Goal: Contribute content: Contribute content

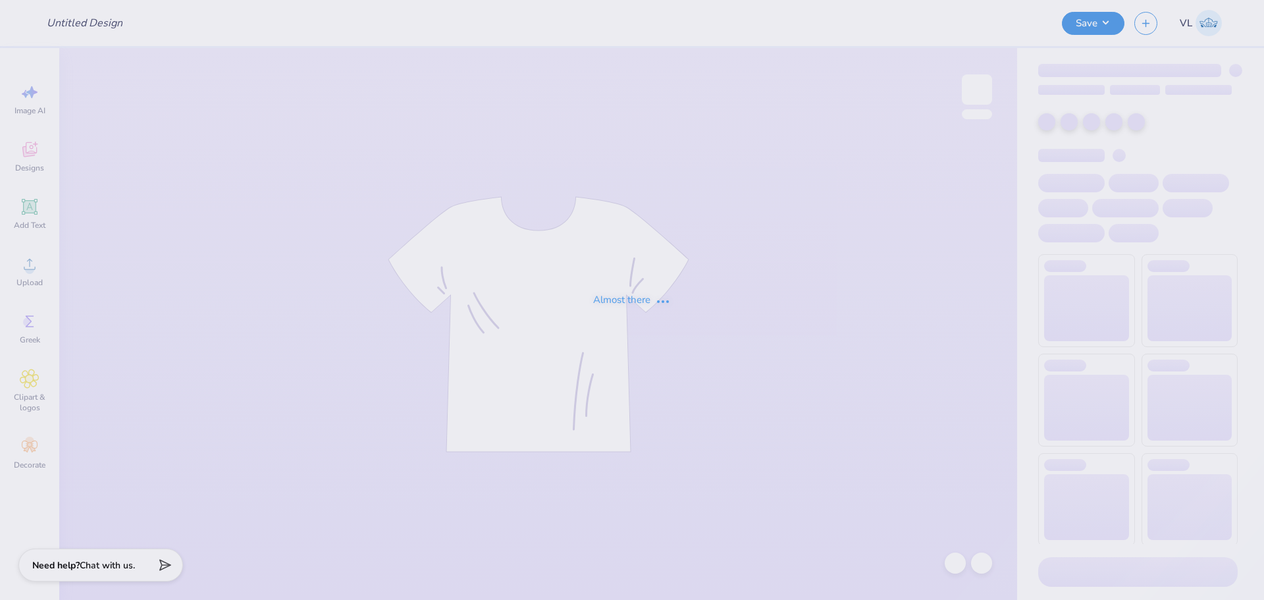
type input "Merch for Swim and Dive team"
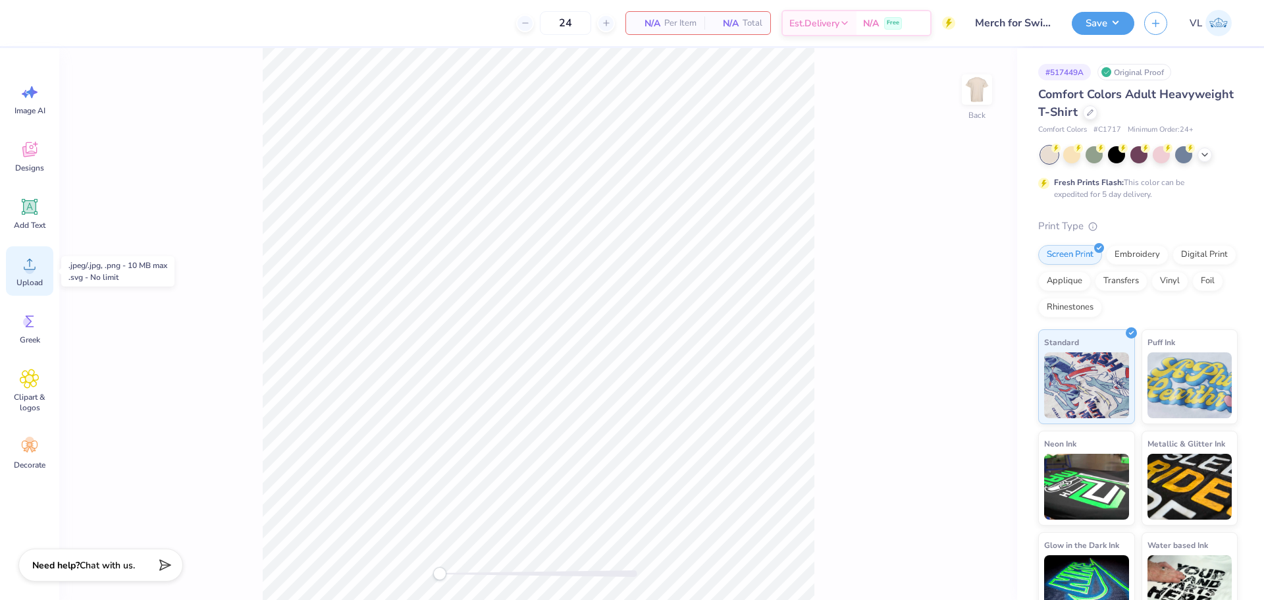
click at [26, 273] on icon at bounding box center [30, 264] width 20 height 20
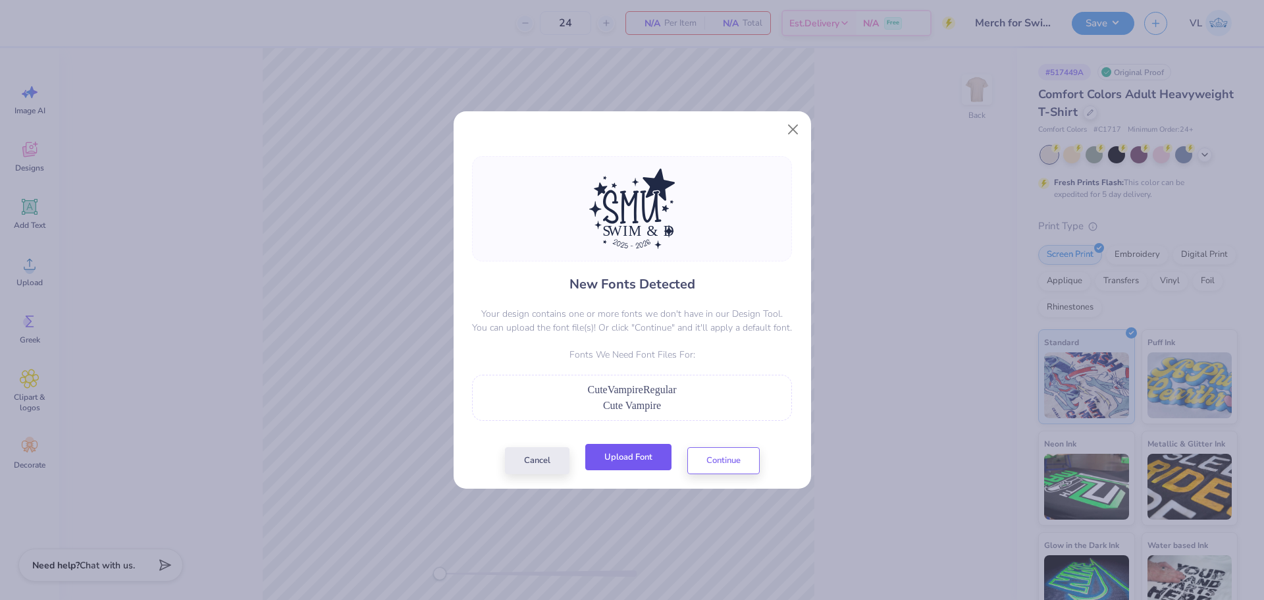
click at [610, 460] on button "Upload Font" at bounding box center [628, 457] width 86 height 27
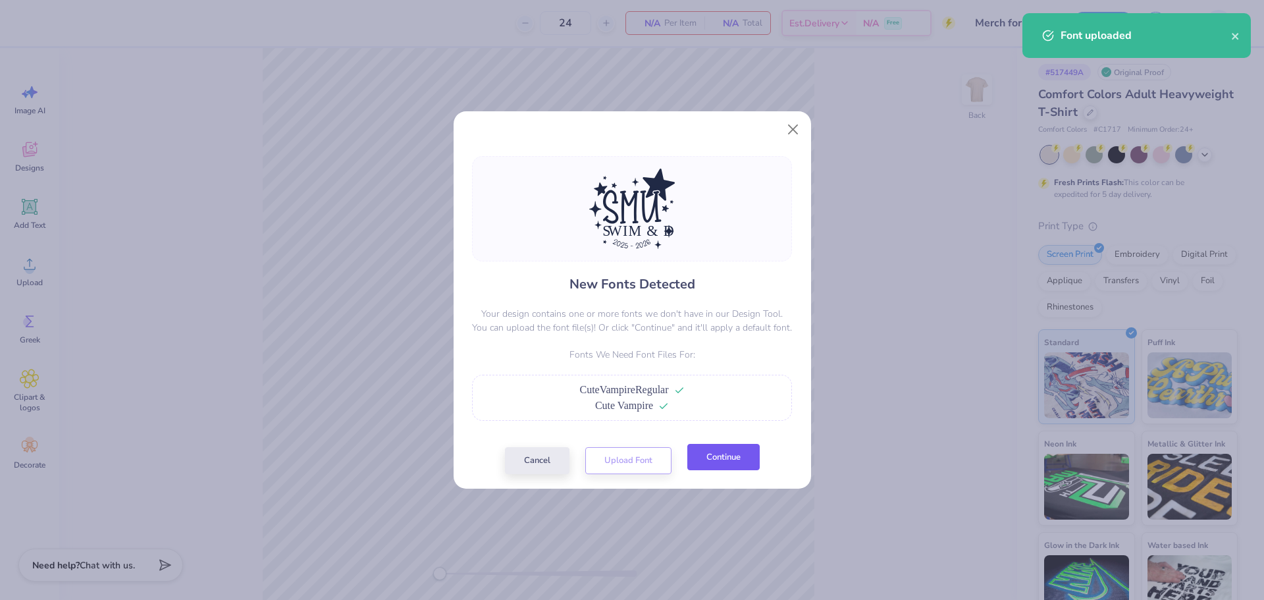
click at [712, 454] on button "Continue" at bounding box center [723, 457] width 72 height 27
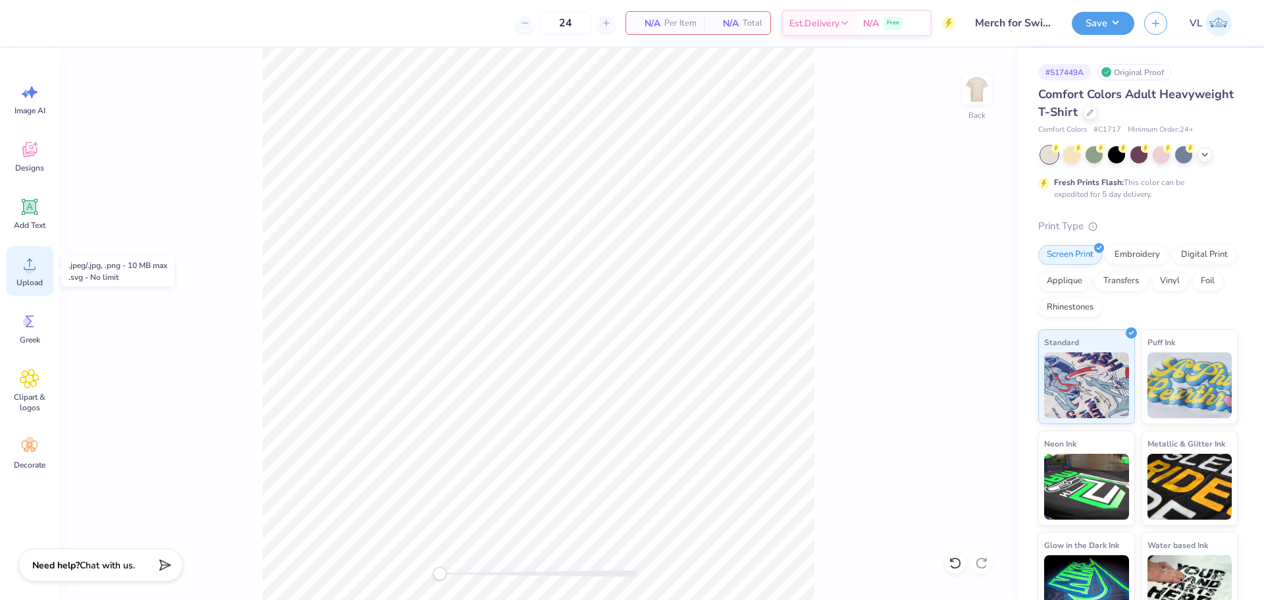
click at [33, 275] on div "Upload" at bounding box center [29, 270] width 47 height 49
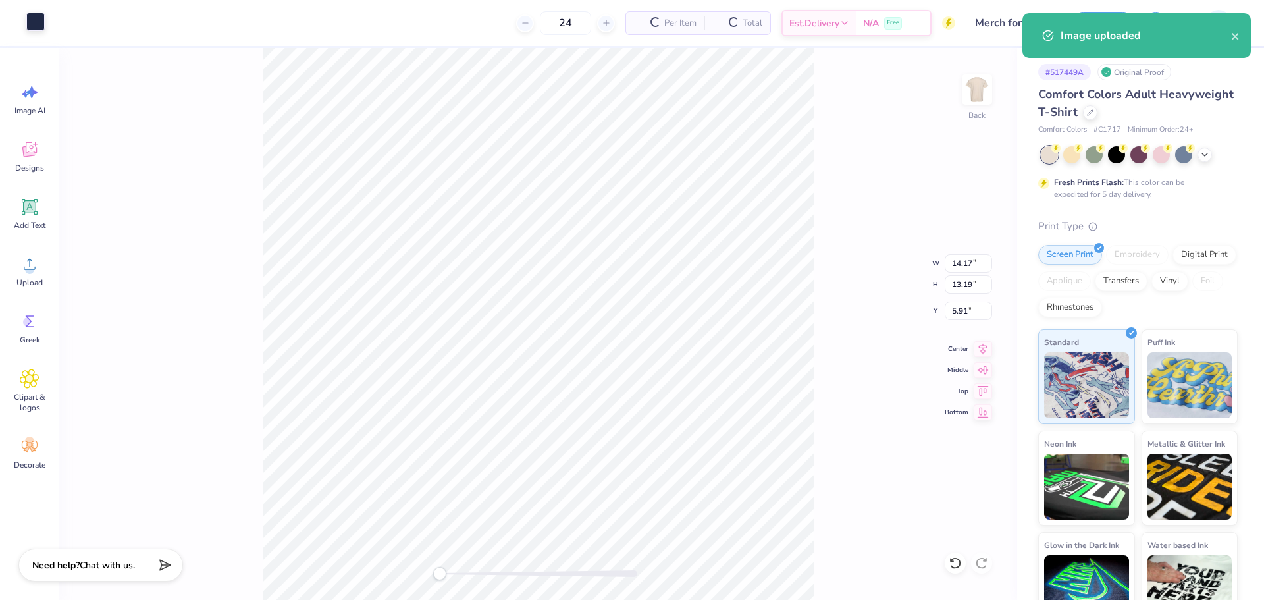
click at [32, 32] on div "Art colors" at bounding box center [22, 23] width 45 height 46
click at [34, 22] on div at bounding box center [35, 22] width 18 height 18
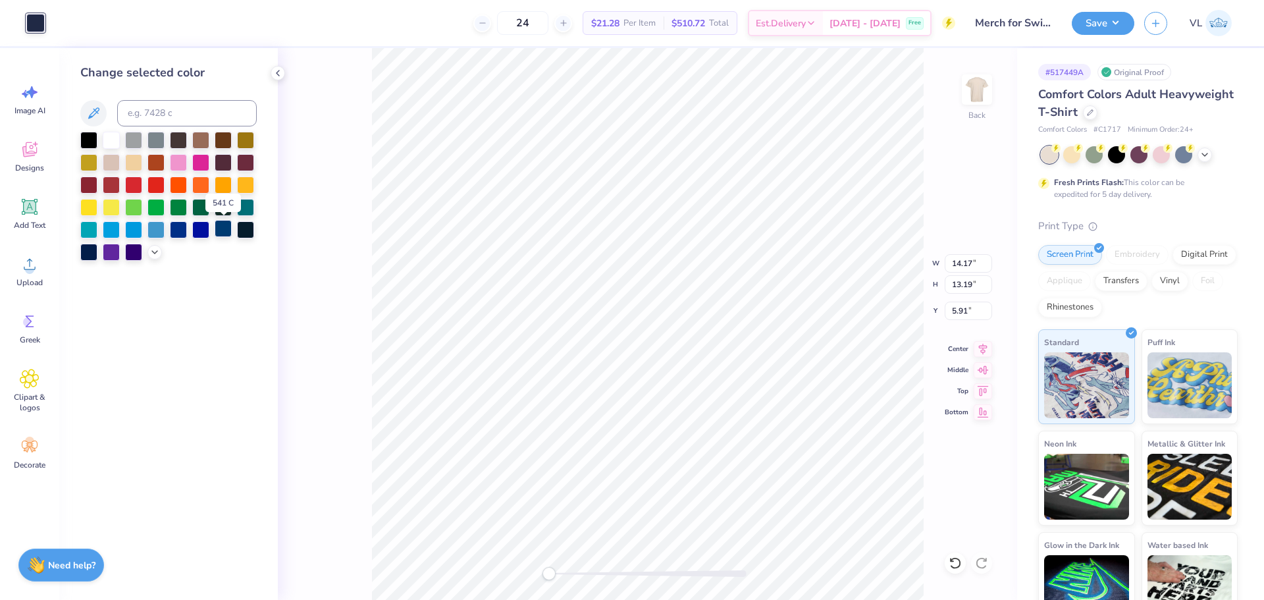
click at [223, 233] on div at bounding box center [223, 228] width 17 height 17
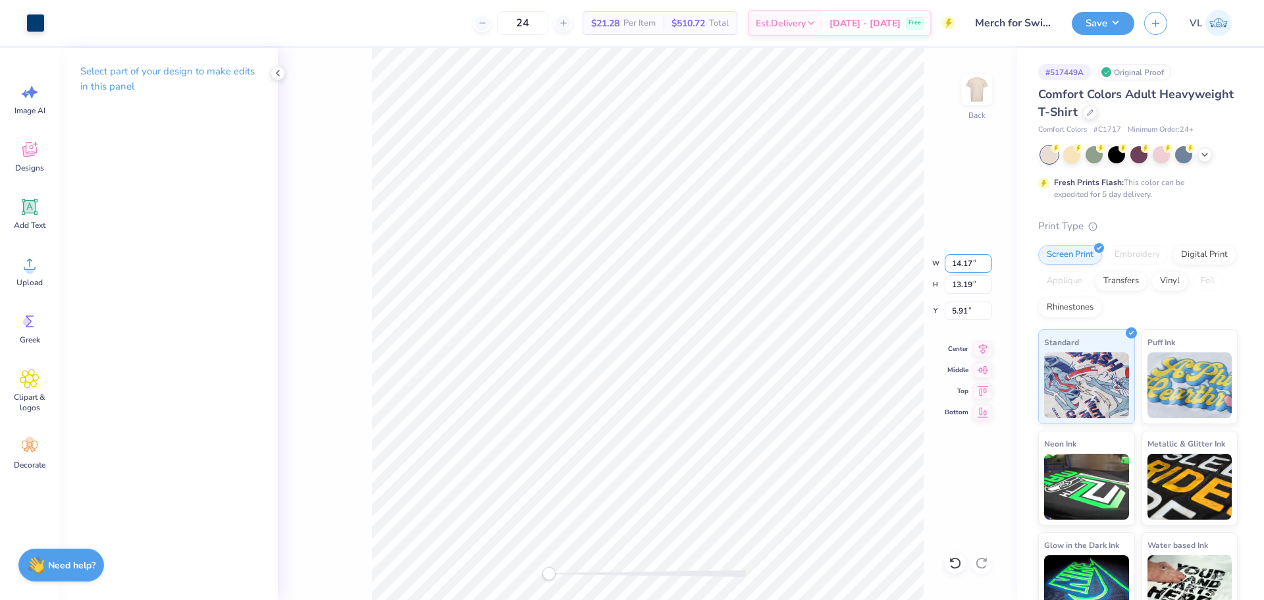
click at [970, 267] on input "14.17" at bounding box center [968, 263] width 47 height 18
type input "12"
click at [961, 314] on input "5.91" at bounding box center [968, 311] width 47 height 18
type input "3"
click at [1107, 28] on button "Save" at bounding box center [1103, 21] width 63 height 23
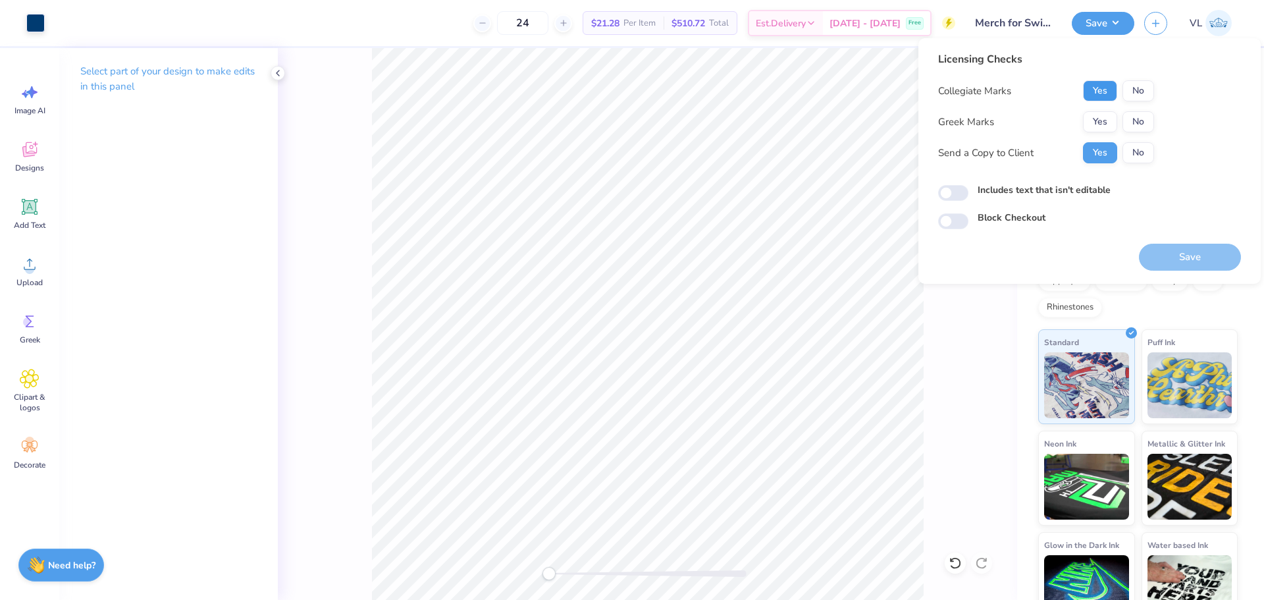
click at [1098, 94] on button "Yes" at bounding box center [1100, 90] width 34 height 21
click at [1136, 126] on button "No" at bounding box center [1139, 121] width 32 height 21
drag, startPoint x: 1197, startPoint y: 257, endPoint x: 1174, endPoint y: 248, distance: 24.8
click at [1197, 257] on button "Save" at bounding box center [1190, 257] width 102 height 27
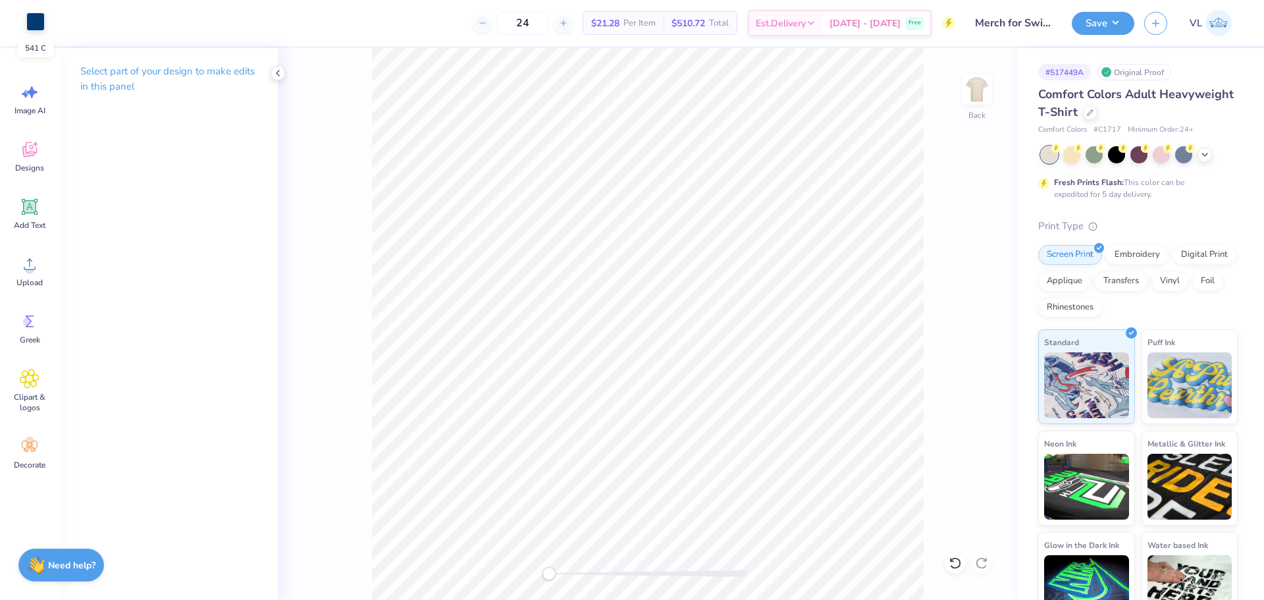
click at [32, 18] on div at bounding box center [35, 22] width 18 height 18
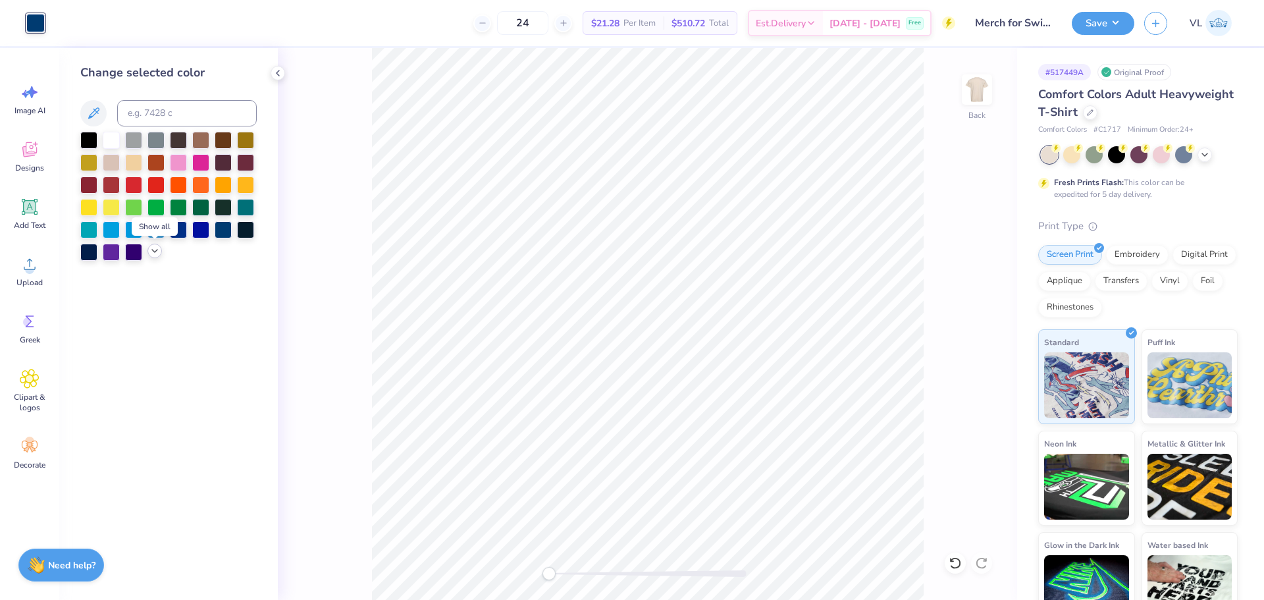
click at [151, 253] on icon at bounding box center [154, 251] width 11 height 11
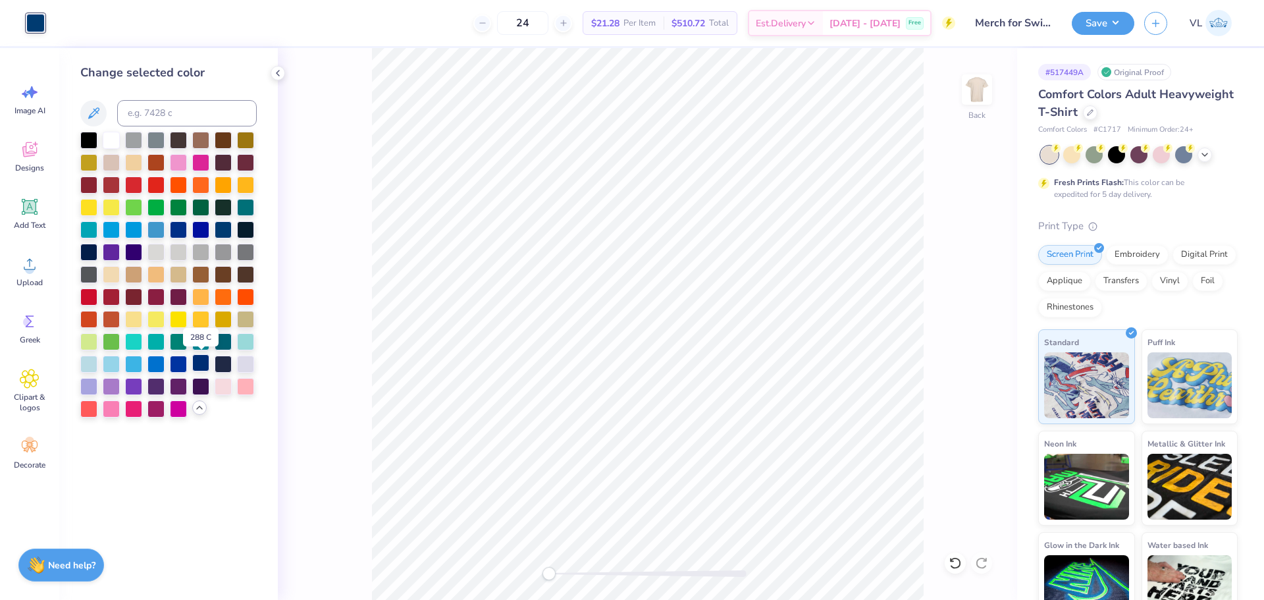
click at [196, 365] on div at bounding box center [200, 362] width 17 height 17
click at [220, 363] on div at bounding box center [223, 362] width 17 height 17
click at [224, 221] on div at bounding box center [223, 228] width 17 height 17
click at [246, 230] on div at bounding box center [245, 228] width 17 height 17
click at [223, 229] on div at bounding box center [223, 228] width 17 height 17
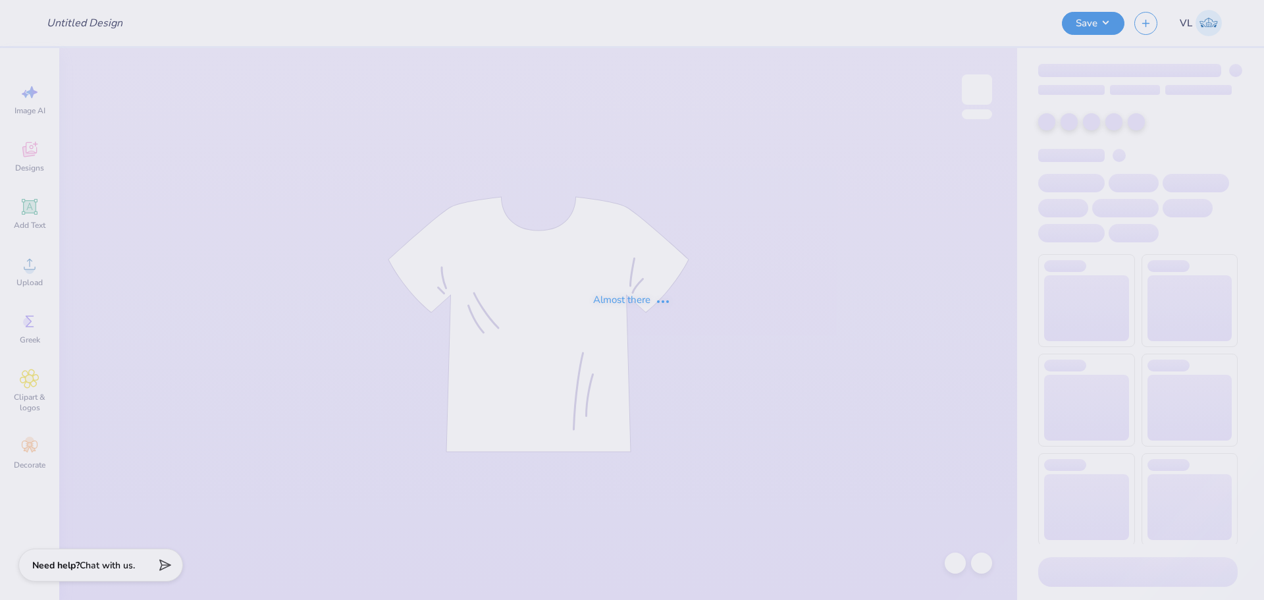
type input "ZPsi tees"
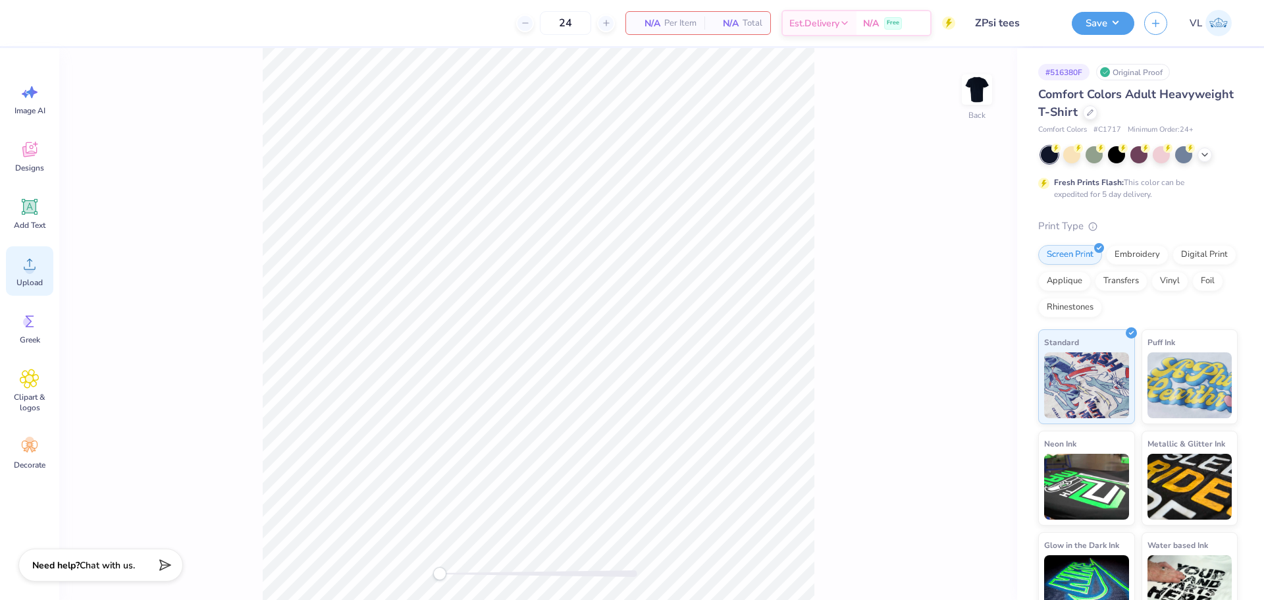
click at [32, 268] on circle at bounding box center [29, 269] width 9 height 9
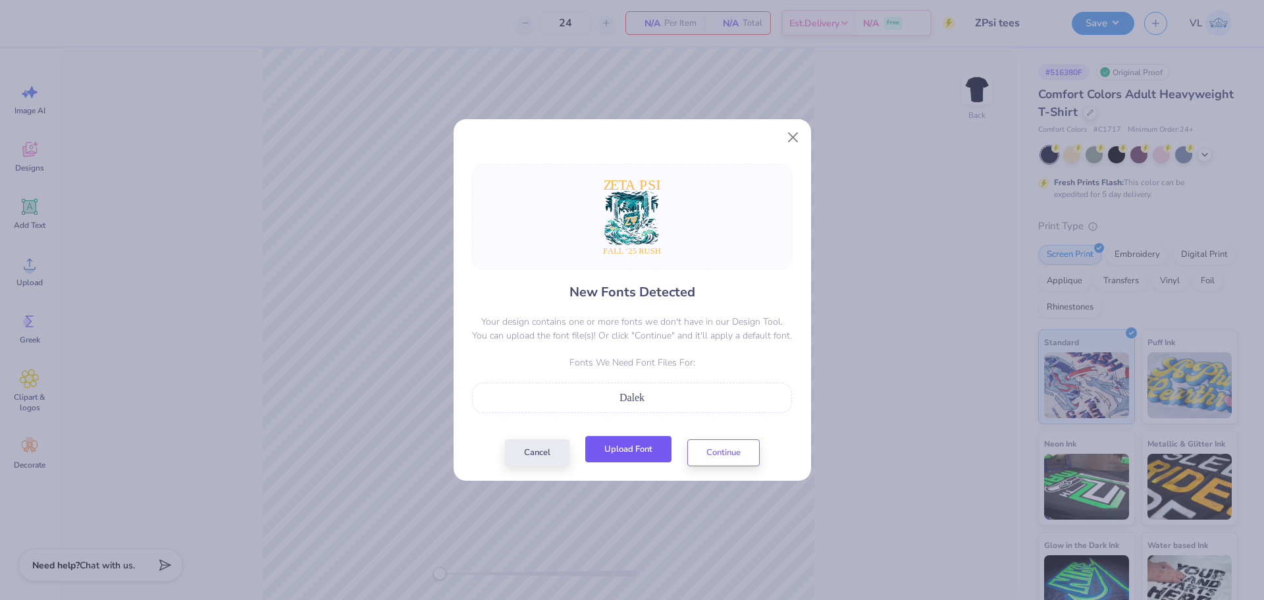
click at [644, 438] on button "Upload Font" at bounding box center [628, 449] width 86 height 27
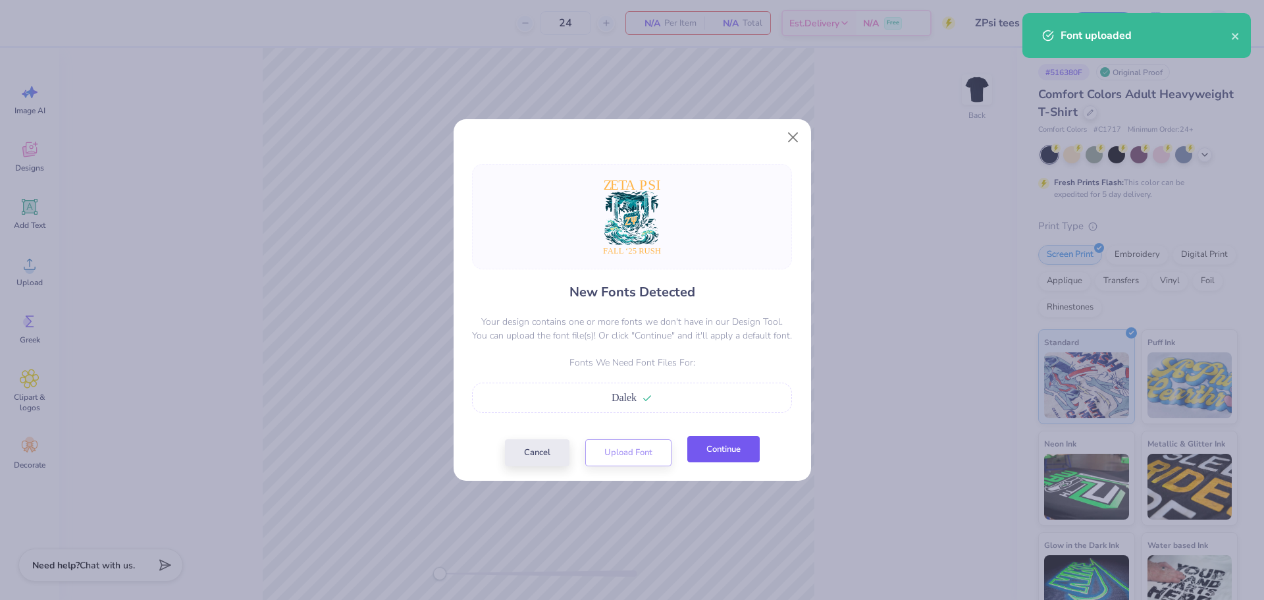
click at [709, 444] on button "Continue" at bounding box center [723, 449] width 72 height 27
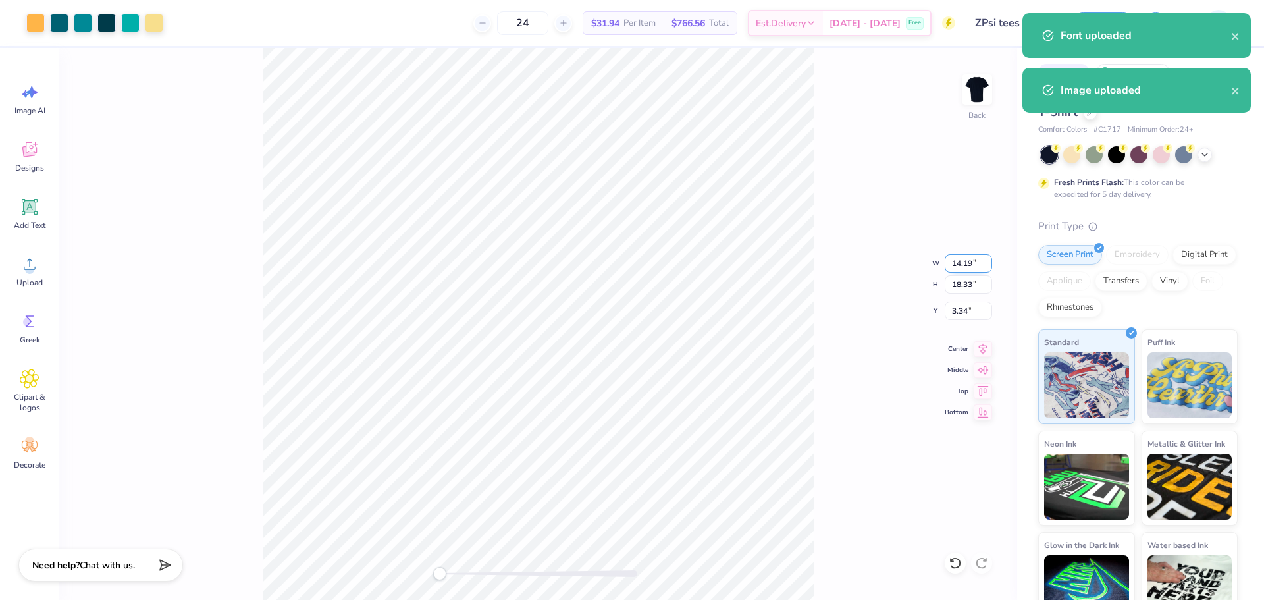
click at [955, 267] on input "14.19" at bounding box center [968, 263] width 47 height 18
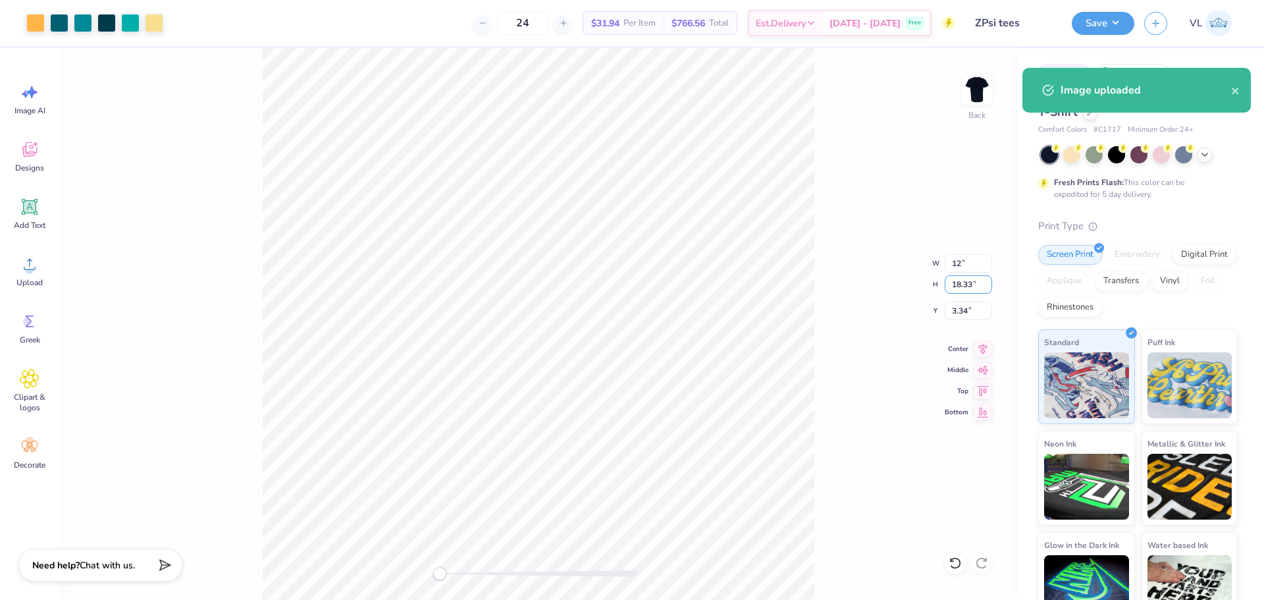
type input "10.20"
type input "15.22"
type input "4.95"
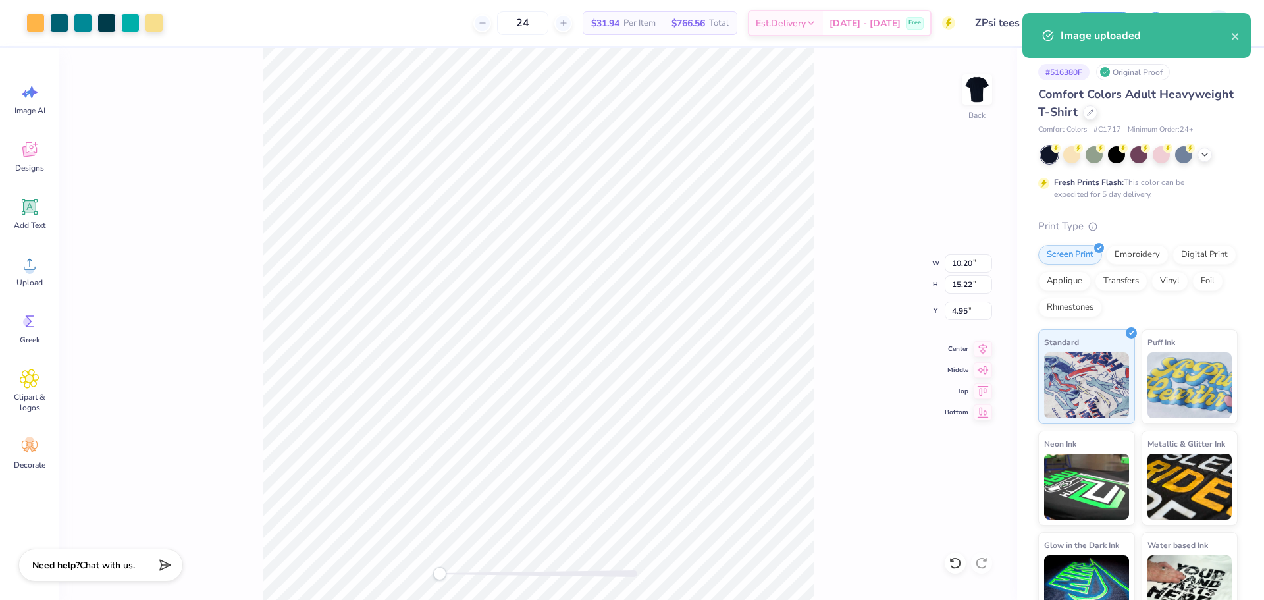
click at [839, 336] on div "Back W 10.20 10.20 " H 15.22 15.22 " Y 4.95 4.95 " Center Middle Top Bottom" at bounding box center [538, 324] width 958 height 552
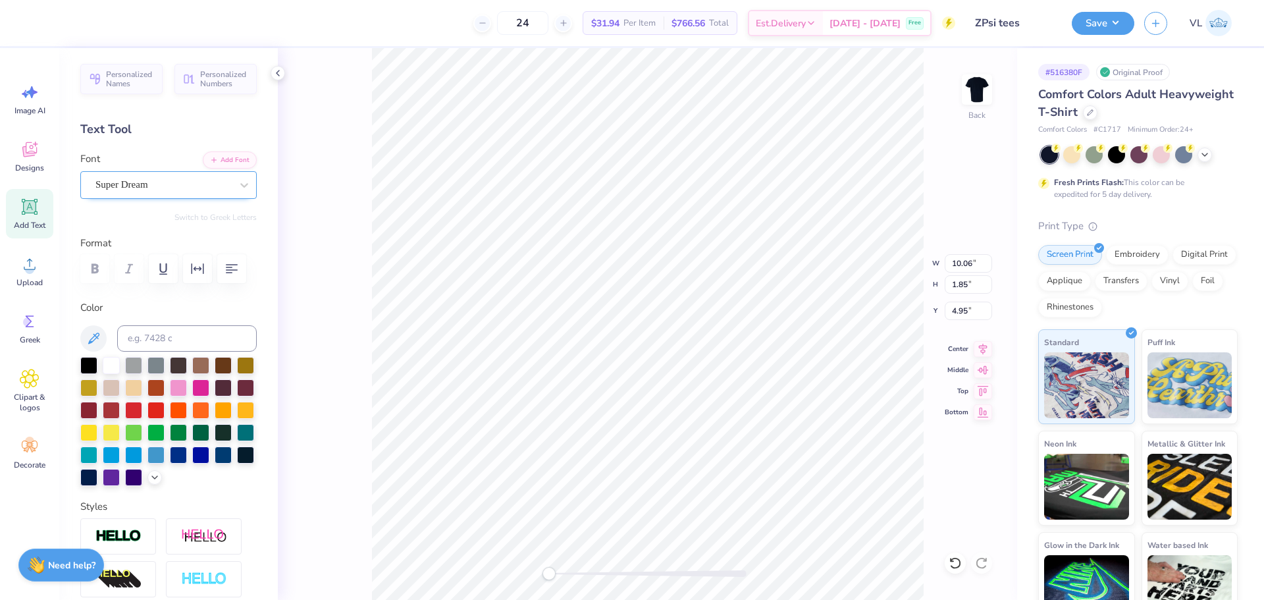
click at [143, 193] on div at bounding box center [163, 185] width 136 height 18
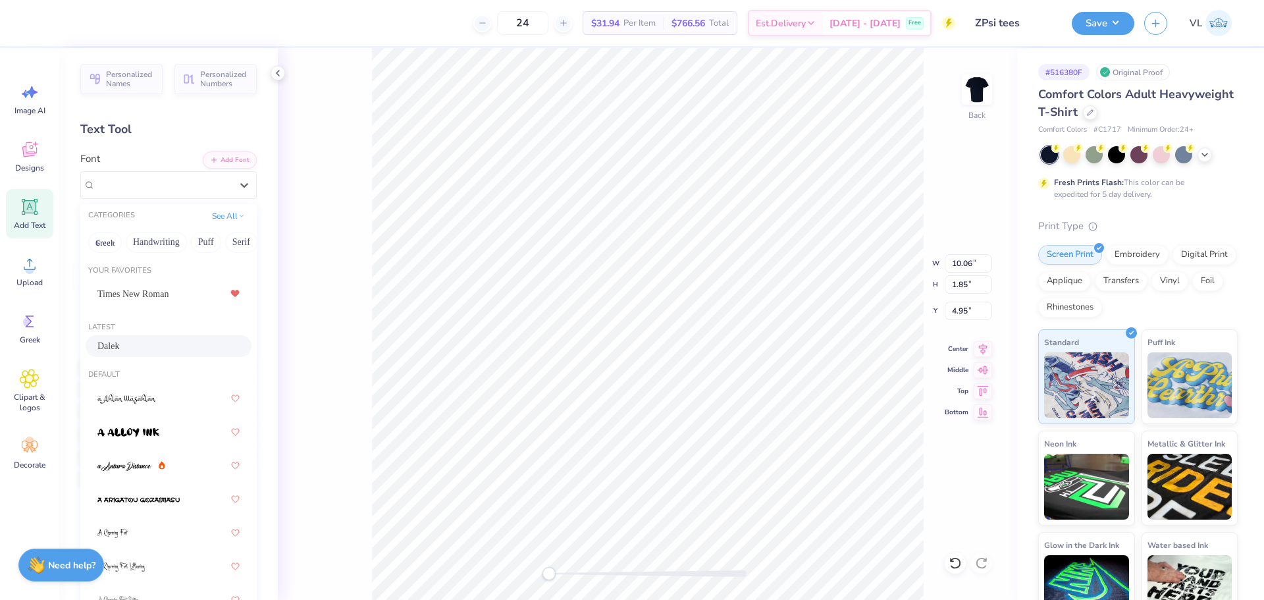
click at [136, 349] on div "Dalek" at bounding box center [168, 346] width 142 height 14
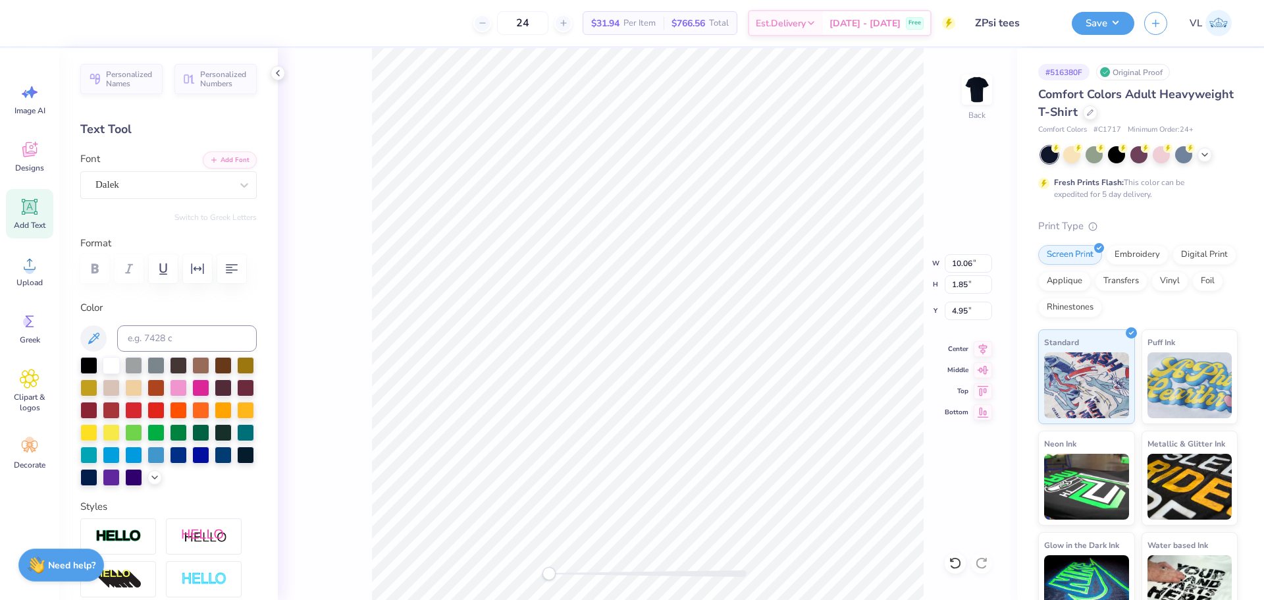
type input "9.74"
type input "1.10"
type input "19.07"
click at [124, 192] on div "Super Dream" at bounding box center [163, 184] width 138 height 20
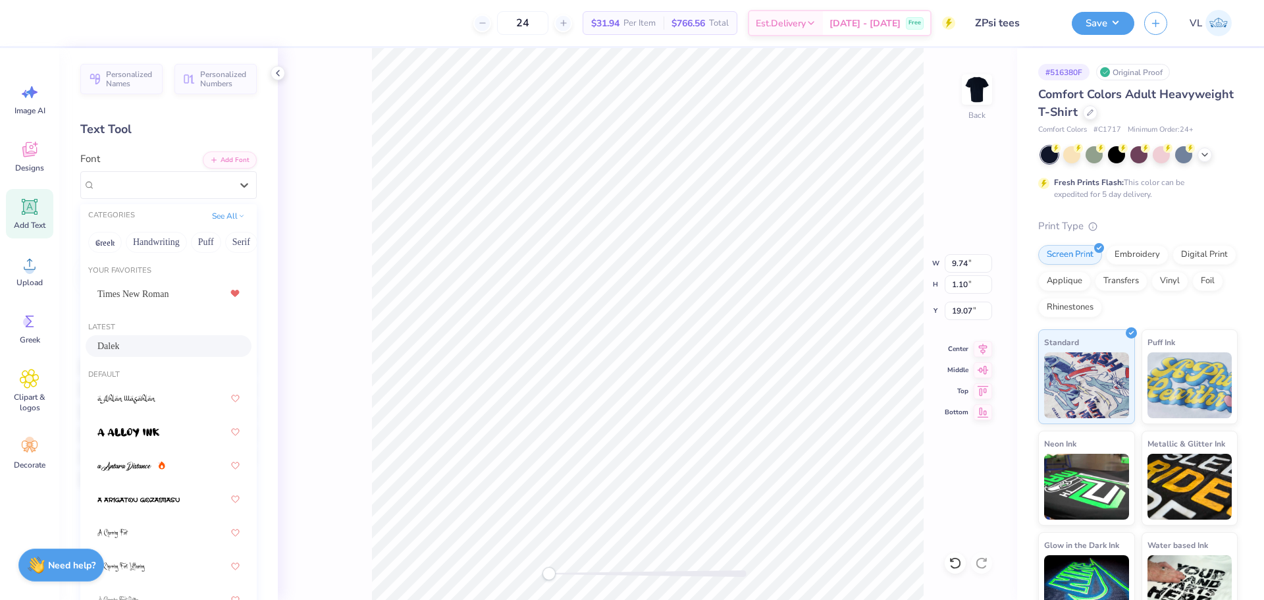
click at [134, 344] on div "Dalek" at bounding box center [168, 346] width 142 height 14
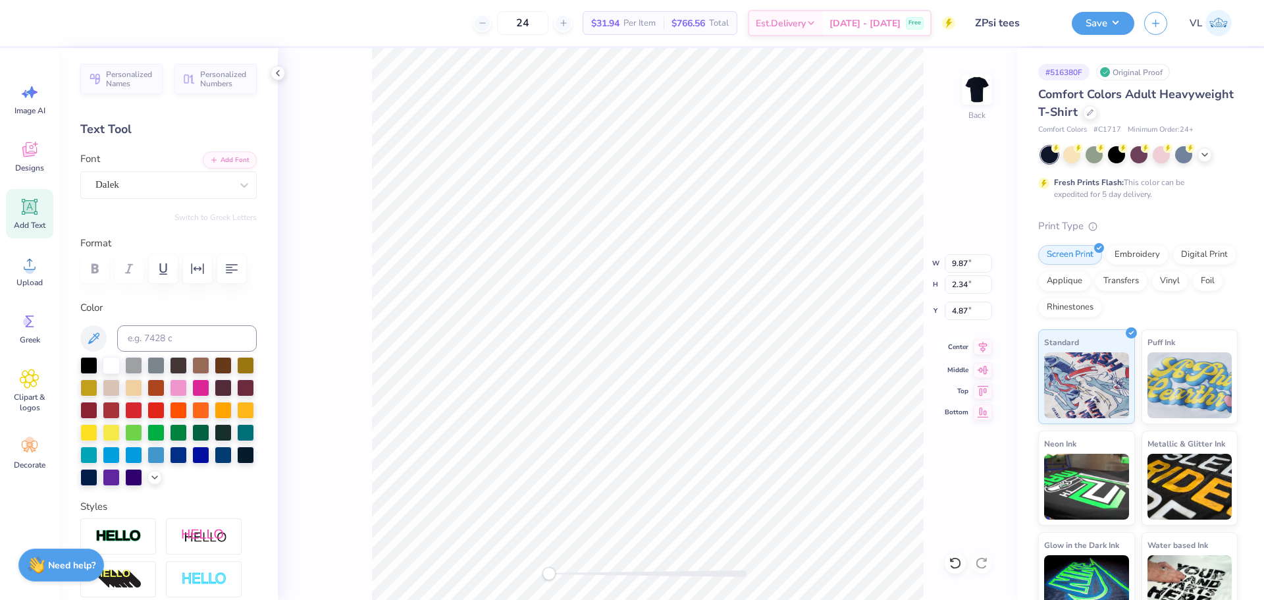
click at [978, 350] on icon at bounding box center [983, 347] width 18 height 16
type input "9.87"
type input "2.34"
type input "4.87"
drag, startPoint x: 988, startPoint y: 347, endPoint x: 970, endPoint y: 344, distance: 17.4
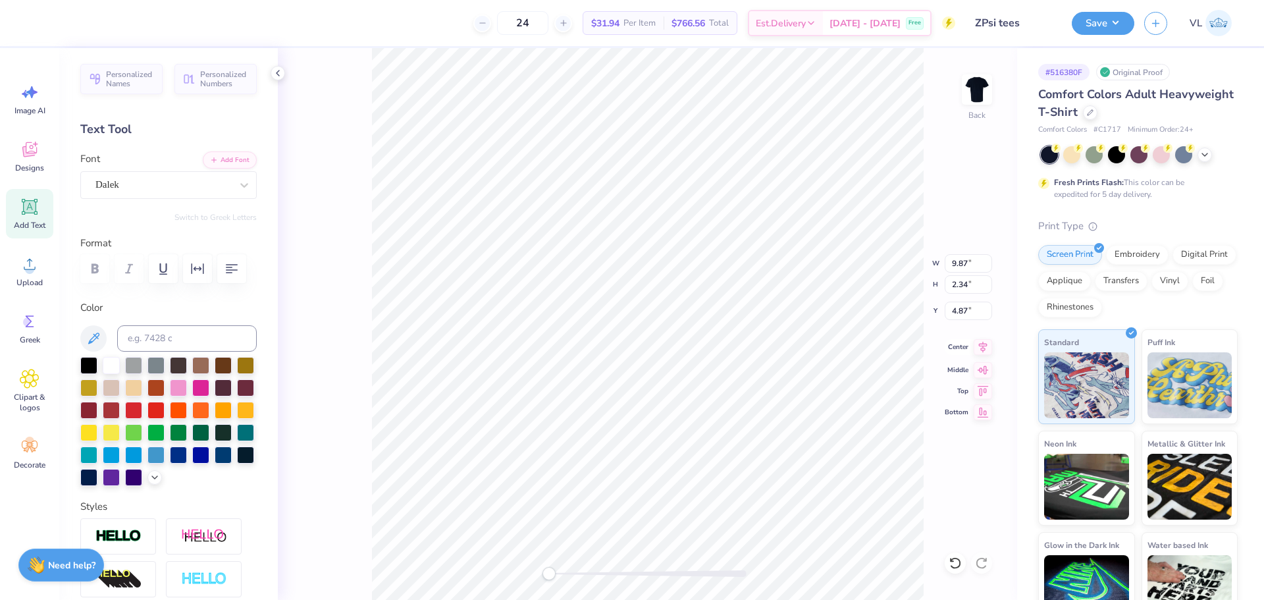
click at [988, 348] on icon at bounding box center [983, 347] width 18 height 16
click at [984, 348] on icon at bounding box center [983, 347] width 18 height 16
click at [984, 348] on icon at bounding box center [983, 346] width 9 height 11
type input "11.43"
type input "11.24"
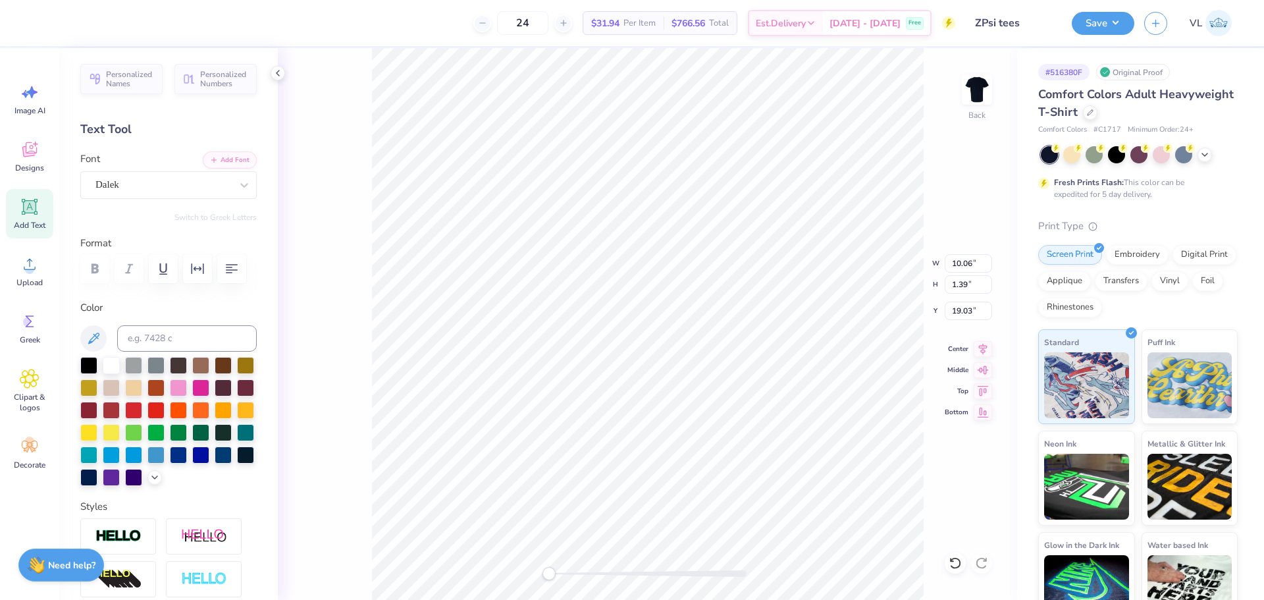
type input "7.12"
click at [952, 273] on div "Back W 11.43 11.43 " H 15.99 15.99 " Y 4.48 4.48 " Center Middle Top Bottom" at bounding box center [647, 324] width 739 height 552
click at [961, 262] on div "Back W 11.43 H 15.99 Y 4.48 Center Middle Top Bottom" at bounding box center [647, 324] width 739 height 552
click at [962, 264] on input "11.43" at bounding box center [968, 263] width 47 height 18
type input "10.59"
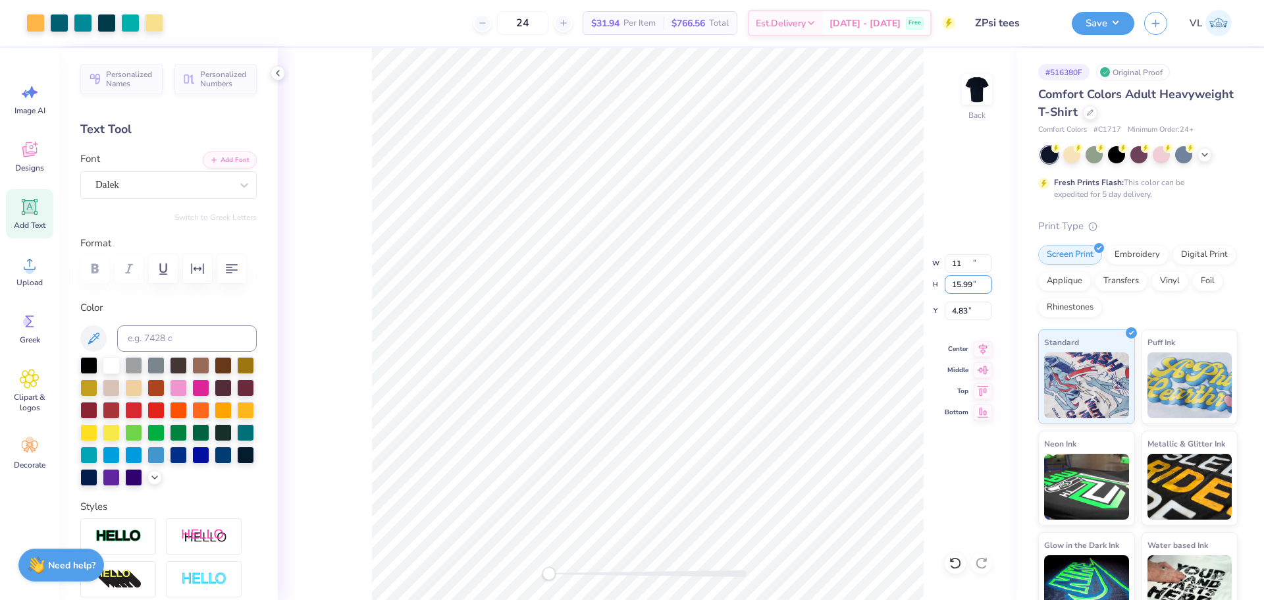
type input "15.32"
type input "4.83"
click at [967, 252] on div "Back W 9.46 9.46 " H 2.25 2.25 " Y 4.83 4.83 " Center Middle Top Bottom" at bounding box center [647, 324] width 739 height 552
click at [968, 254] on div "Back W 9.46 H 2.25 Y 4.83 Center Middle Top Bottom" at bounding box center [647, 324] width 739 height 552
click at [961, 269] on input "9.83" at bounding box center [968, 263] width 47 height 18
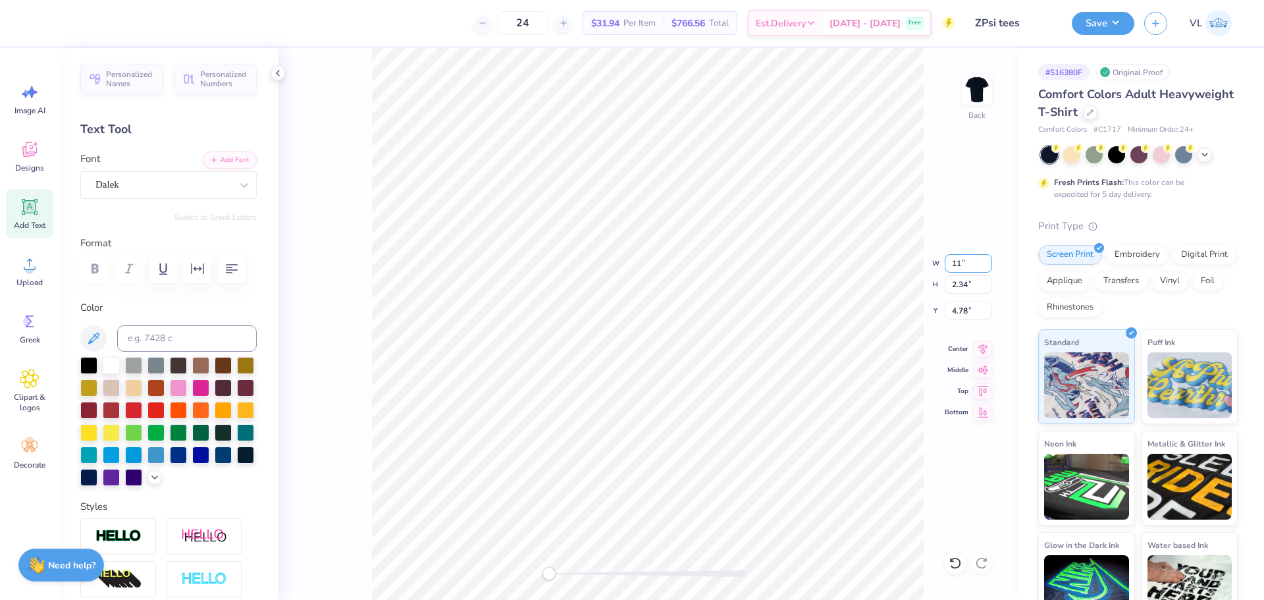
type input "11"
click at [982, 345] on icon at bounding box center [983, 347] width 18 height 16
drag, startPoint x: 990, startPoint y: 350, endPoint x: 978, endPoint y: 338, distance: 16.8
click at [989, 350] on icon at bounding box center [983, 347] width 18 height 16
type input "11.00"
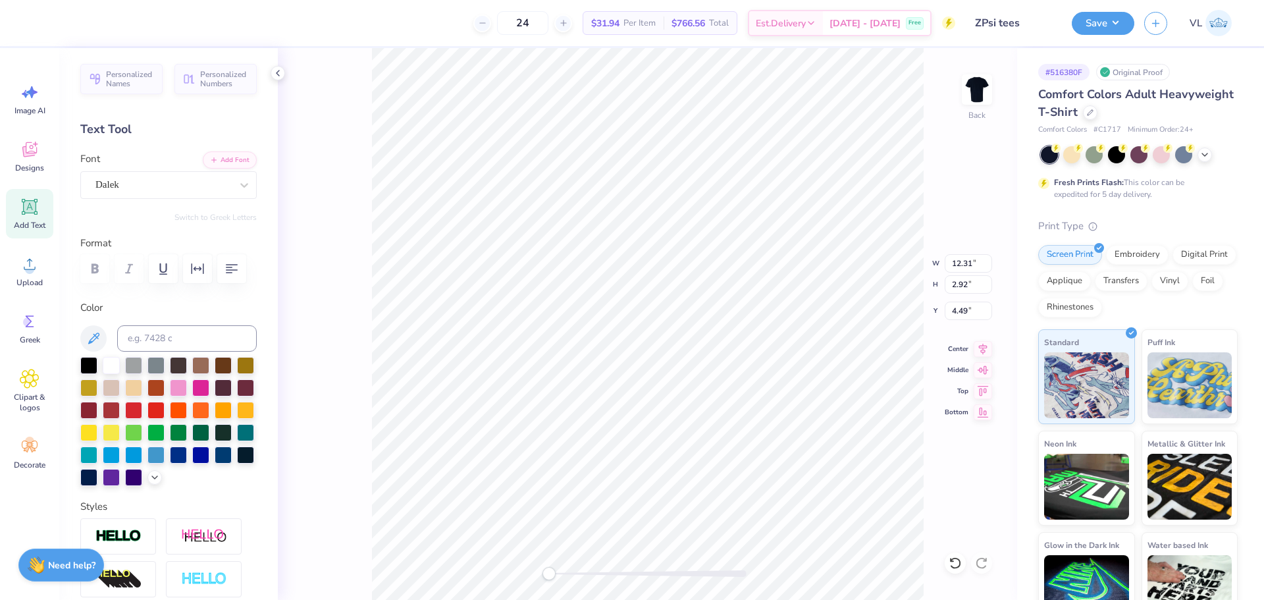
type input "2.61"
type input "4.65"
click at [966, 258] on input "10.09" at bounding box center [968, 263] width 47 height 18
type input "11"
click at [984, 346] on icon at bounding box center [983, 347] width 18 height 16
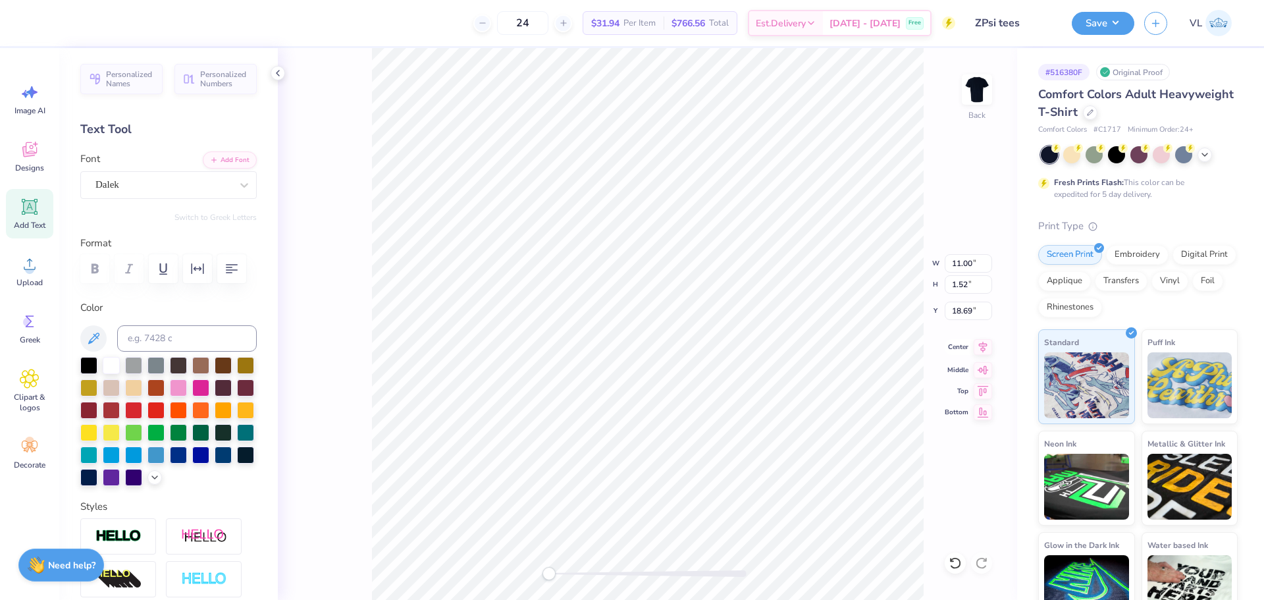
type input "11.00"
type input "1.52"
type input "18.69"
click at [984, 346] on icon at bounding box center [983, 347] width 18 height 16
click at [979, 350] on icon at bounding box center [983, 347] width 18 height 16
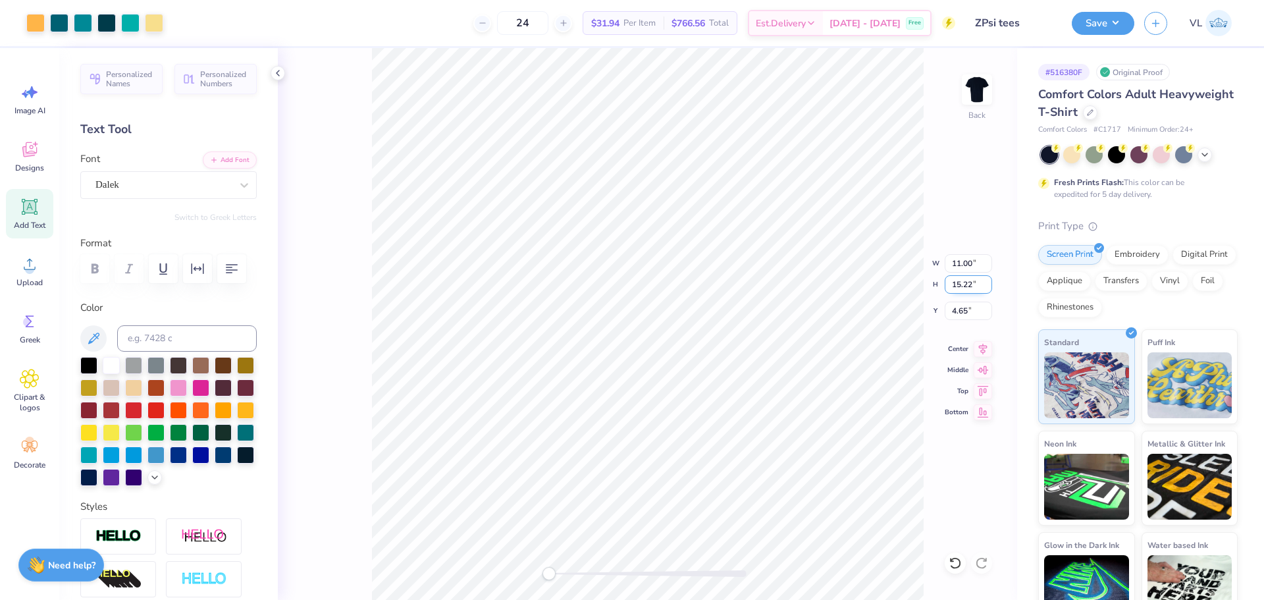
click at [961, 282] on input "15.22" at bounding box center [968, 284] width 47 height 18
type input "15"
type input "10.69"
type input "14.97"
type input "3.00"
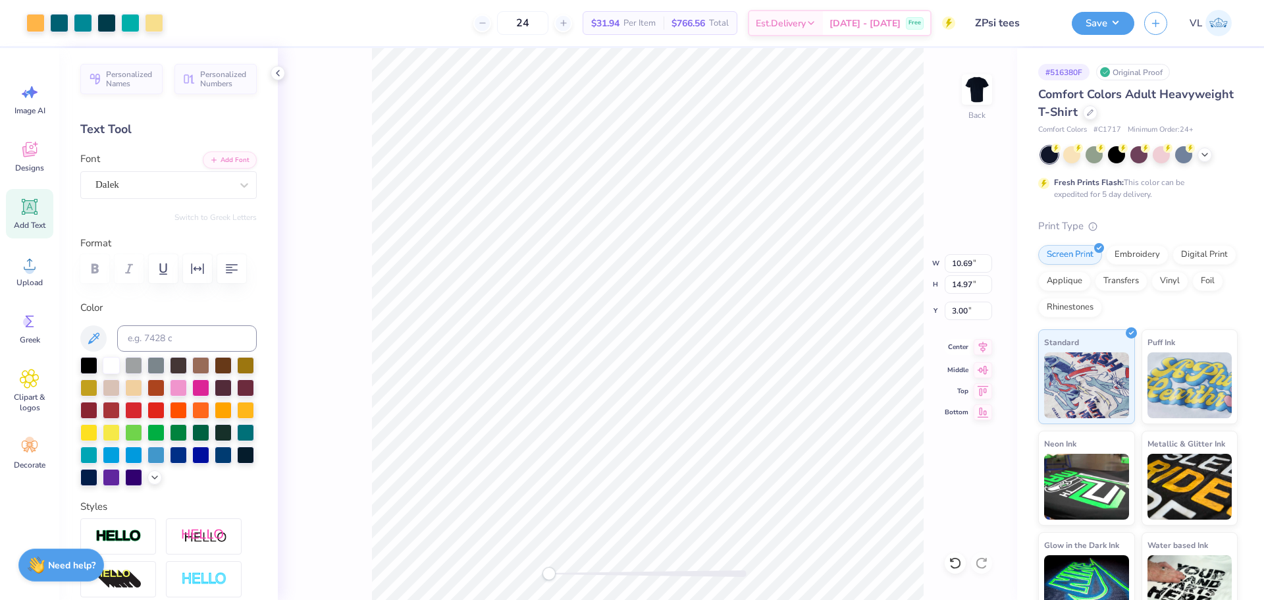
click at [986, 345] on icon at bounding box center [983, 347] width 18 height 16
click at [985, 347] on icon at bounding box center [983, 347] width 18 height 16
click at [981, 352] on icon at bounding box center [983, 347] width 18 height 16
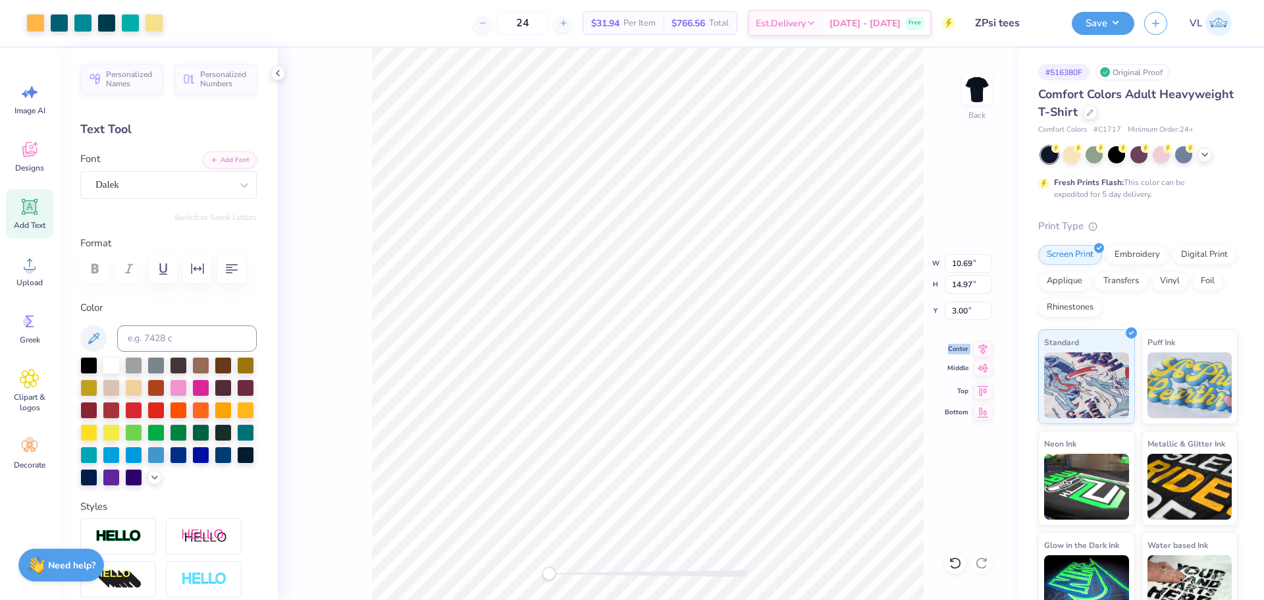
click at [979, 372] on icon at bounding box center [983, 368] width 18 height 16
click at [970, 317] on input "5.01" at bounding box center [968, 311] width 47 height 18
type input "3.00"
click at [988, 350] on icon at bounding box center [983, 347] width 18 height 16
click at [968, 281] on input "14.97" at bounding box center [968, 284] width 47 height 18
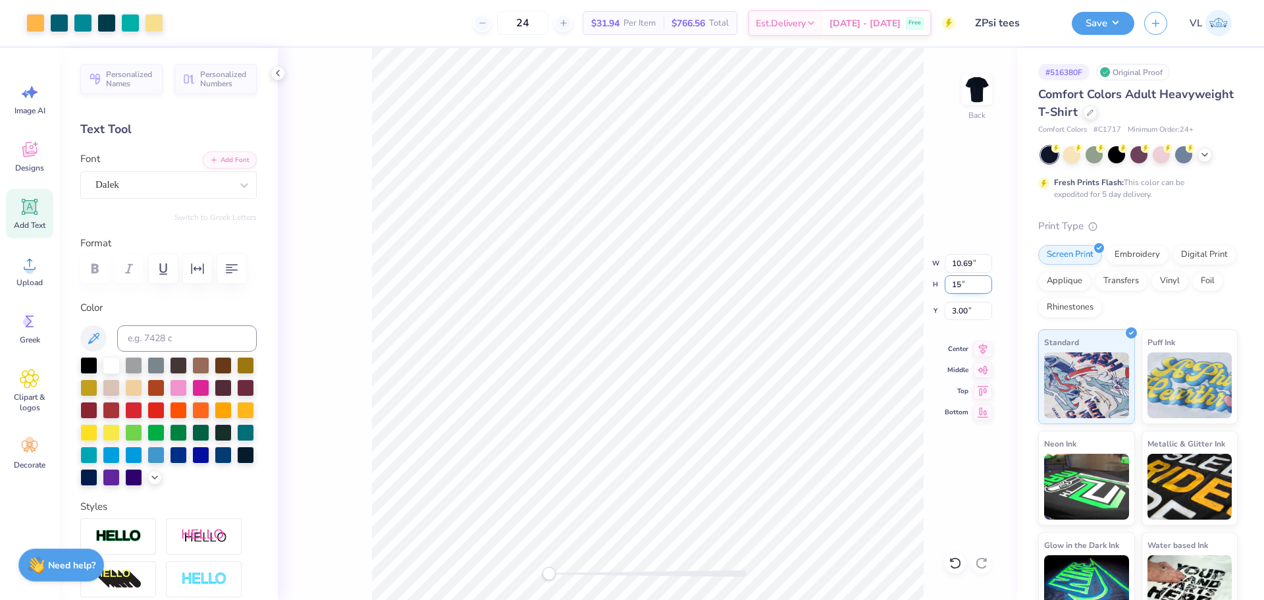
type input "15"
type input "10.73"
type input "15.00"
click at [985, 346] on icon at bounding box center [983, 347] width 18 height 16
click at [985, 306] on input "2.99" at bounding box center [968, 311] width 47 height 18
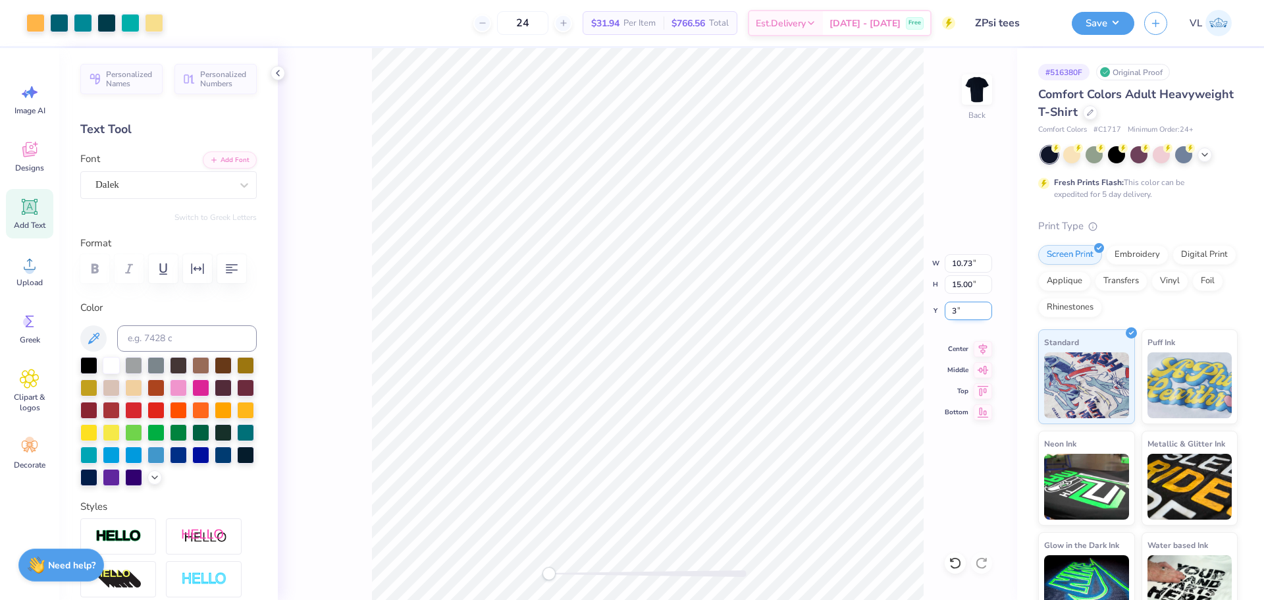
click at [985, 306] on input "3" at bounding box center [968, 311] width 47 height 18
click at [982, 352] on icon at bounding box center [983, 347] width 18 height 16
type input "3.00"
click at [1080, 24] on button "Save" at bounding box center [1103, 21] width 63 height 23
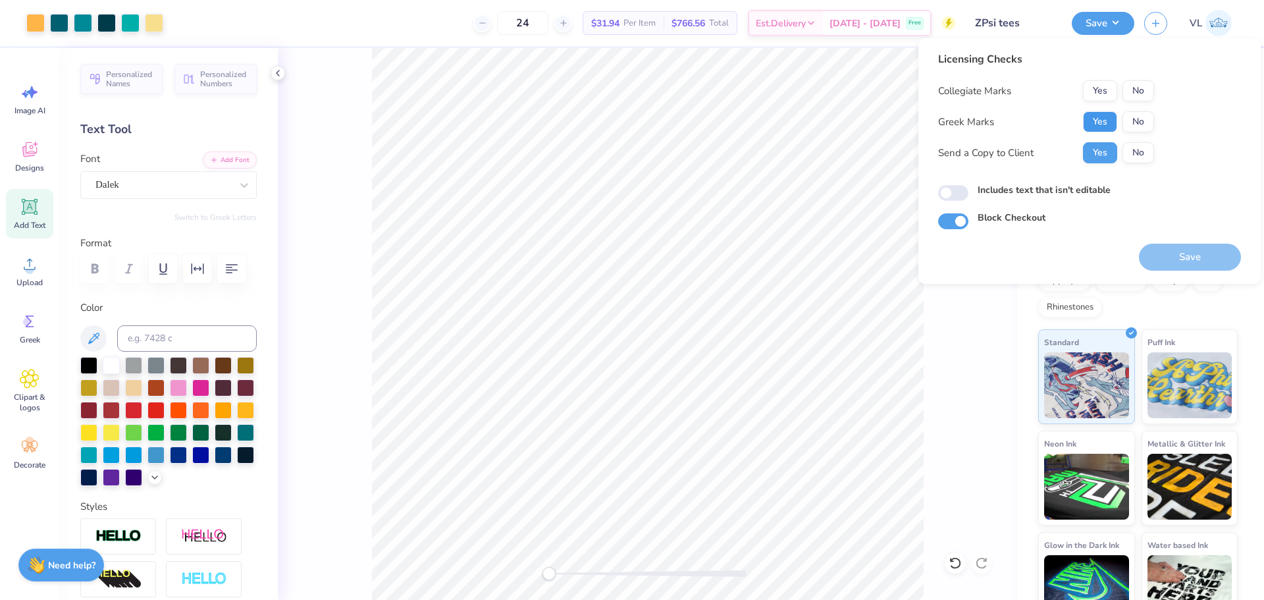
click at [1101, 115] on button "Yes" at bounding box center [1100, 121] width 34 height 21
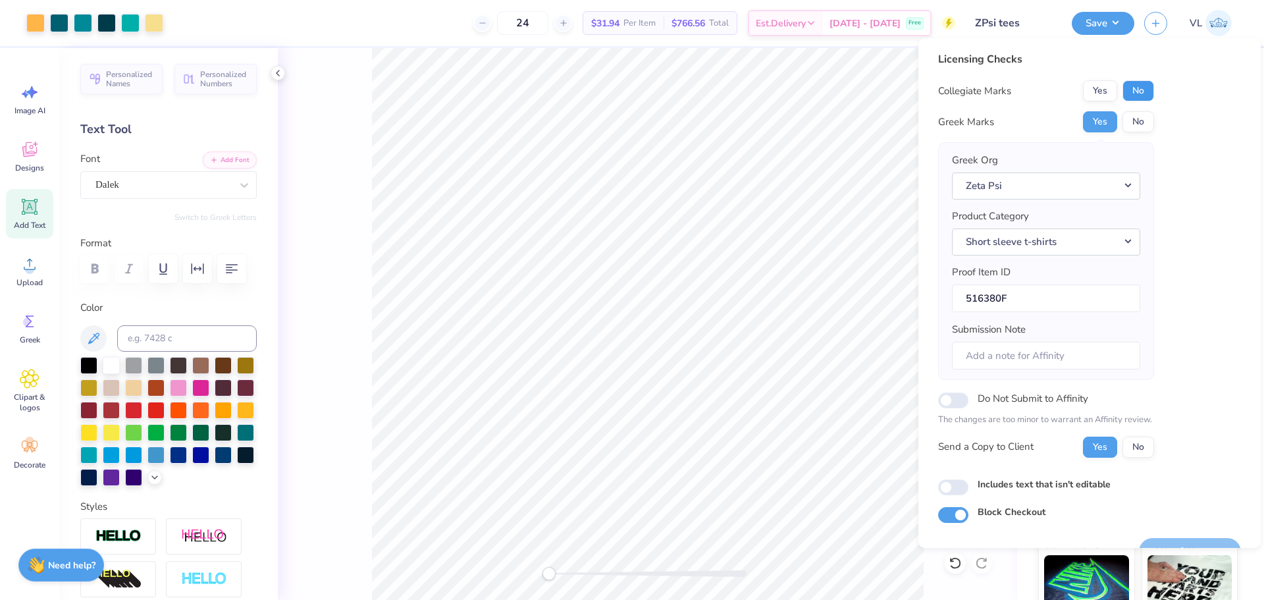
click at [1130, 92] on button "No" at bounding box center [1139, 90] width 32 height 21
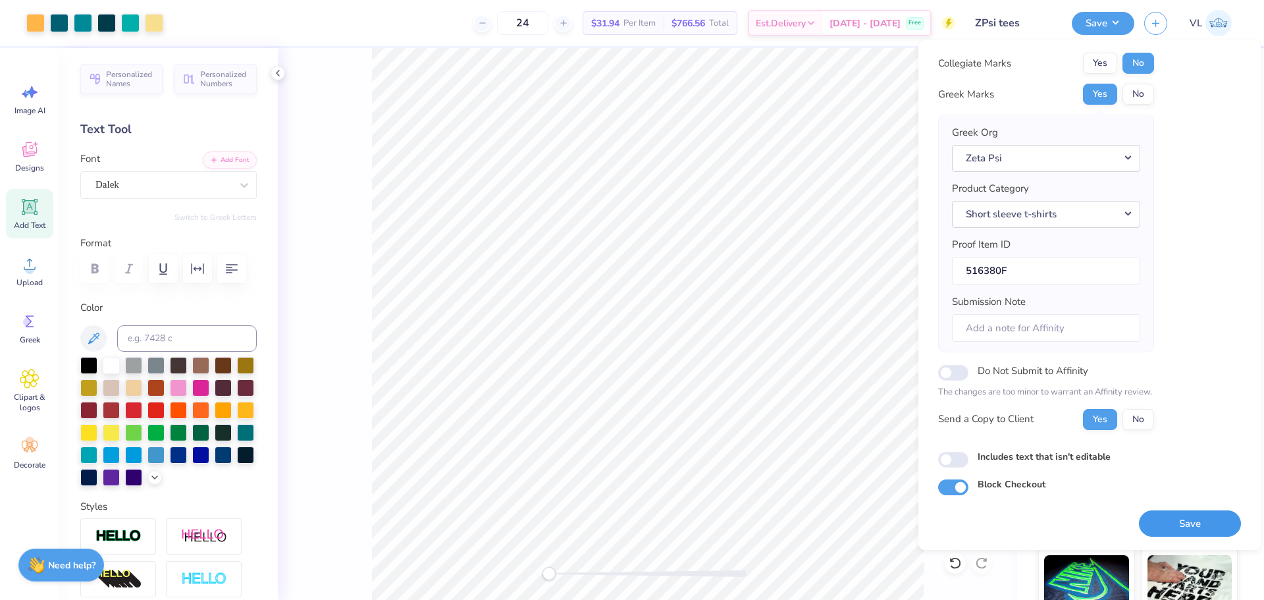
click at [1188, 527] on button "Save" at bounding box center [1190, 523] width 102 height 27
